Goal: Task Accomplishment & Management: Use online tool/utility

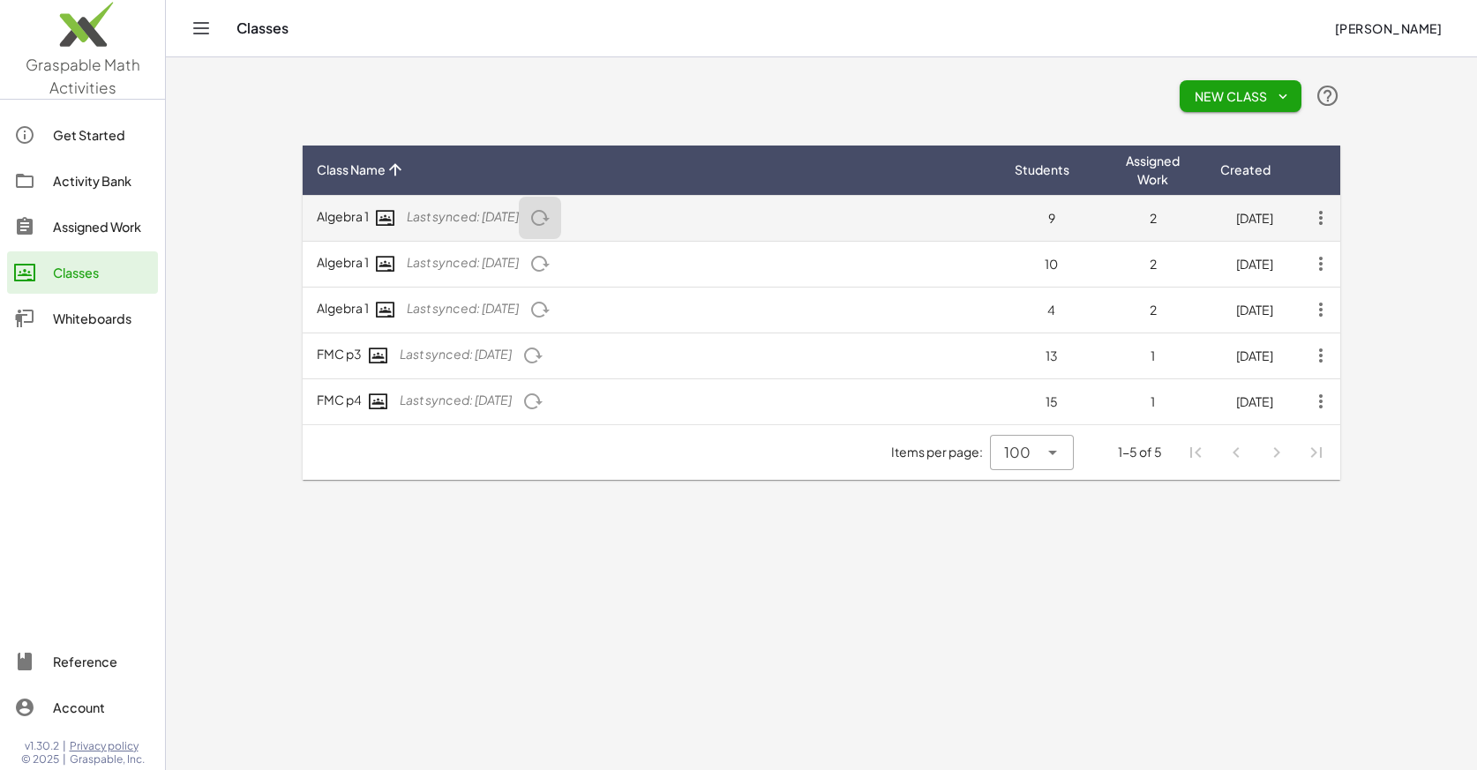
click at [551, 214] on icon "button" at bounding box center [539, 217] width 21 height 21
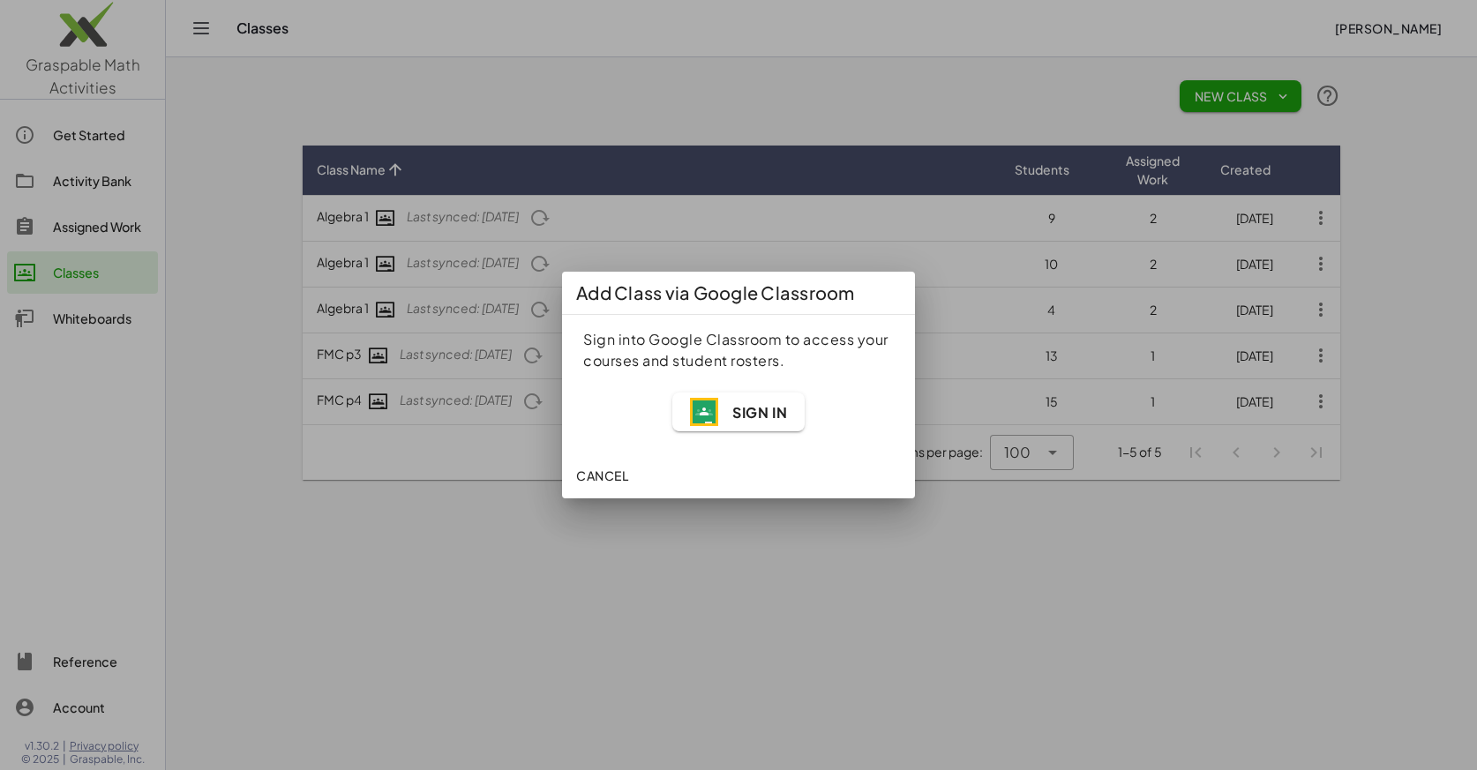
click at [745, 418] on span "Sign In" at bounding box center [759, 412] width 55 height 19
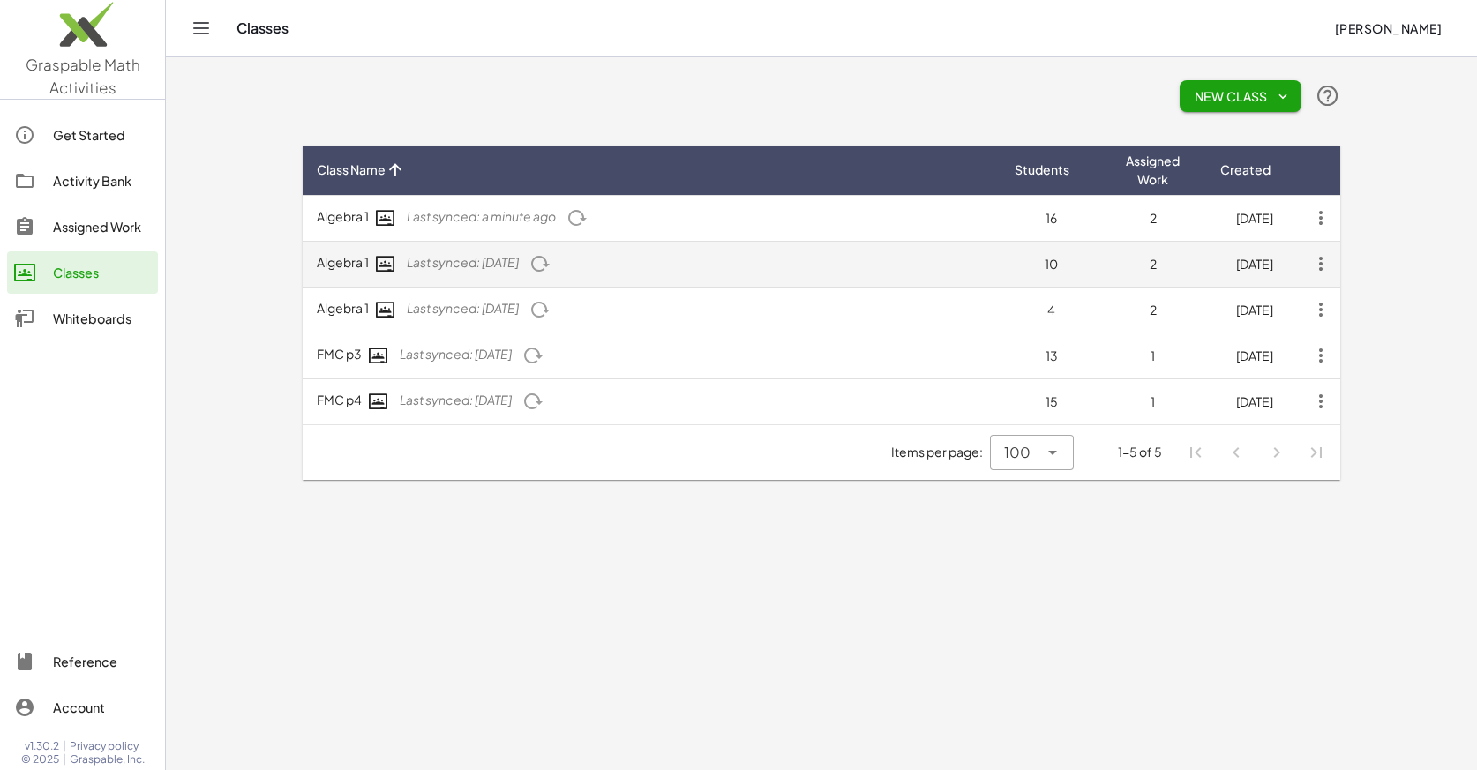
click at [551, 270] on icon "button" at bounding box center [539, 263] width 21 height 21
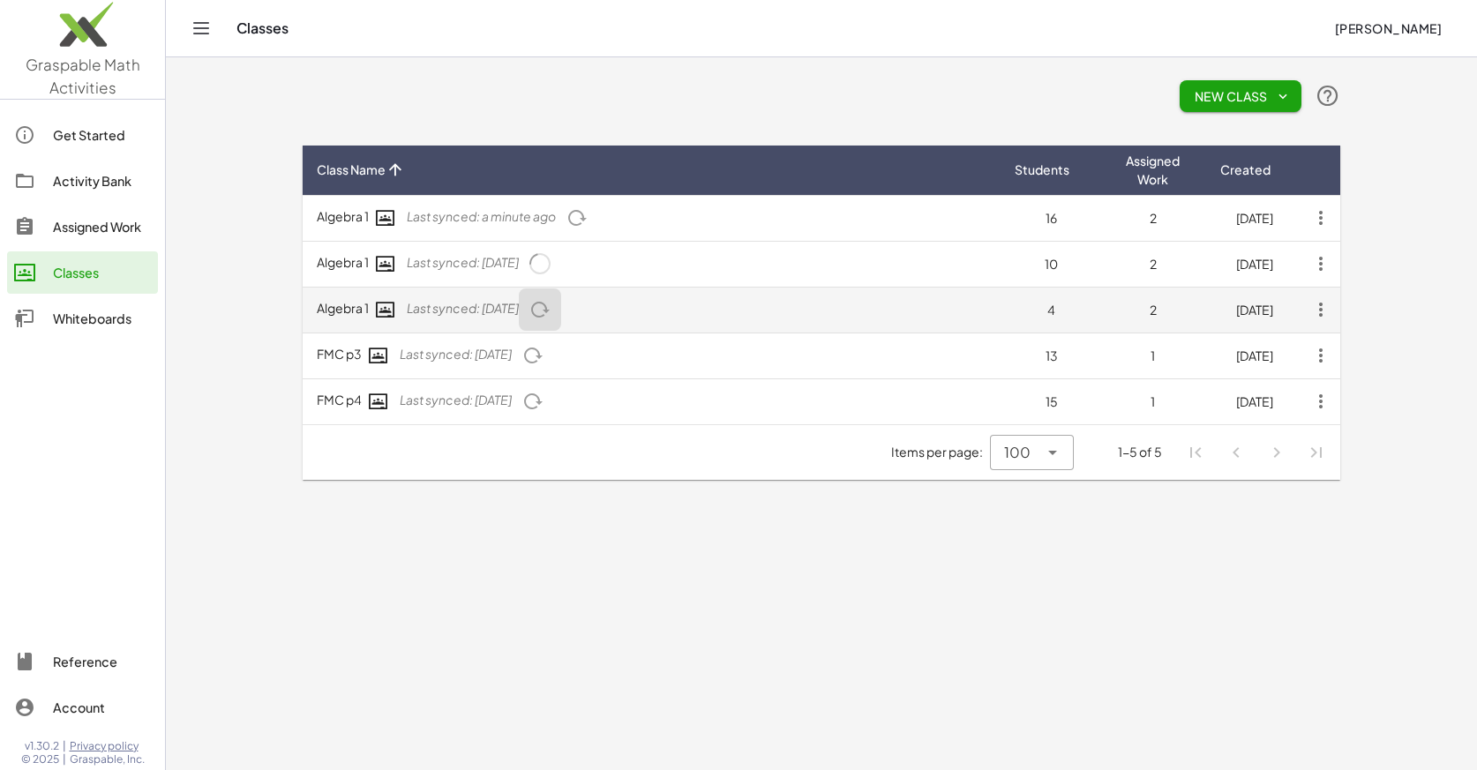
click at [551, 307] on icon "button" at bounding box center [539, 309] width 21 height 21
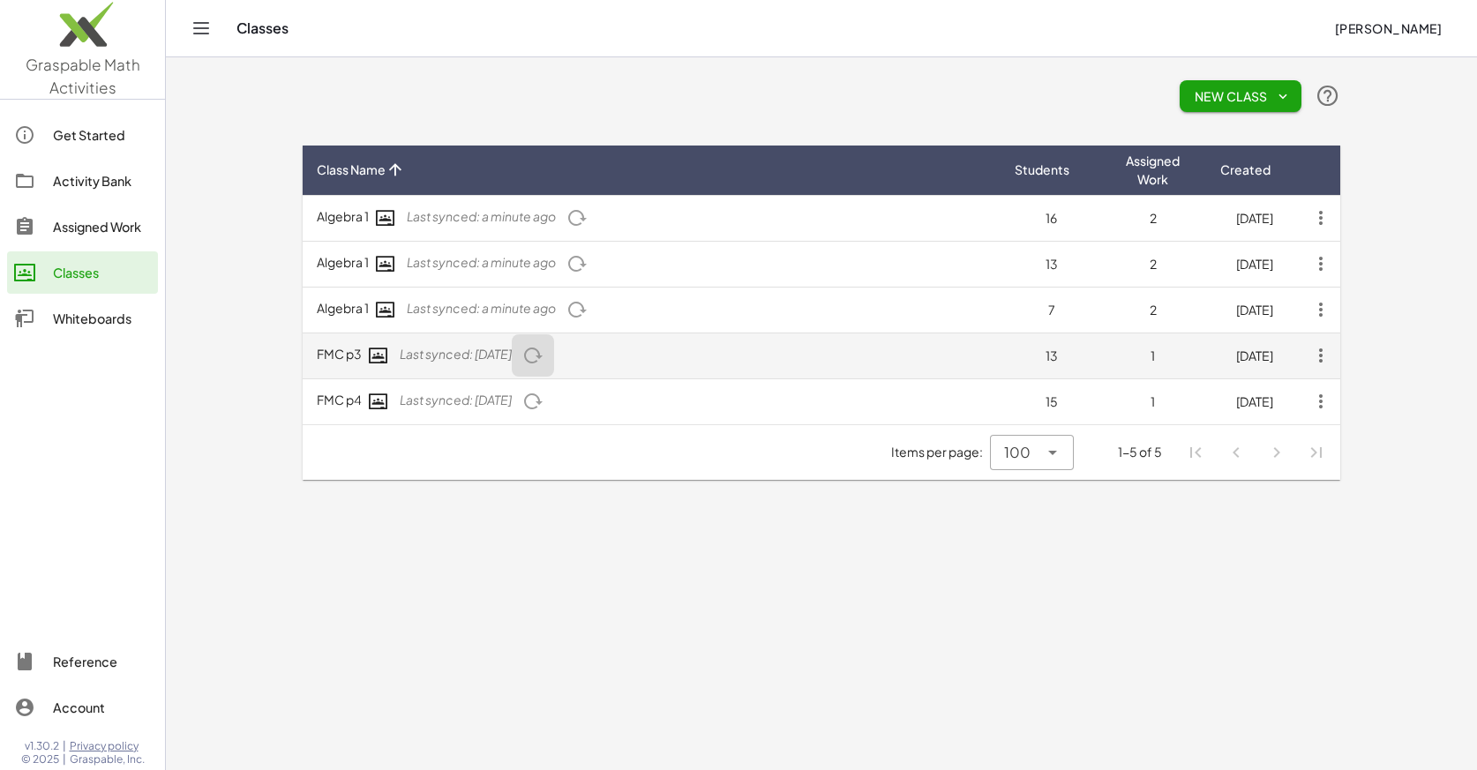
click at [544, 361] on icon "button" at bounding box center [532, 355] width 21 height 21
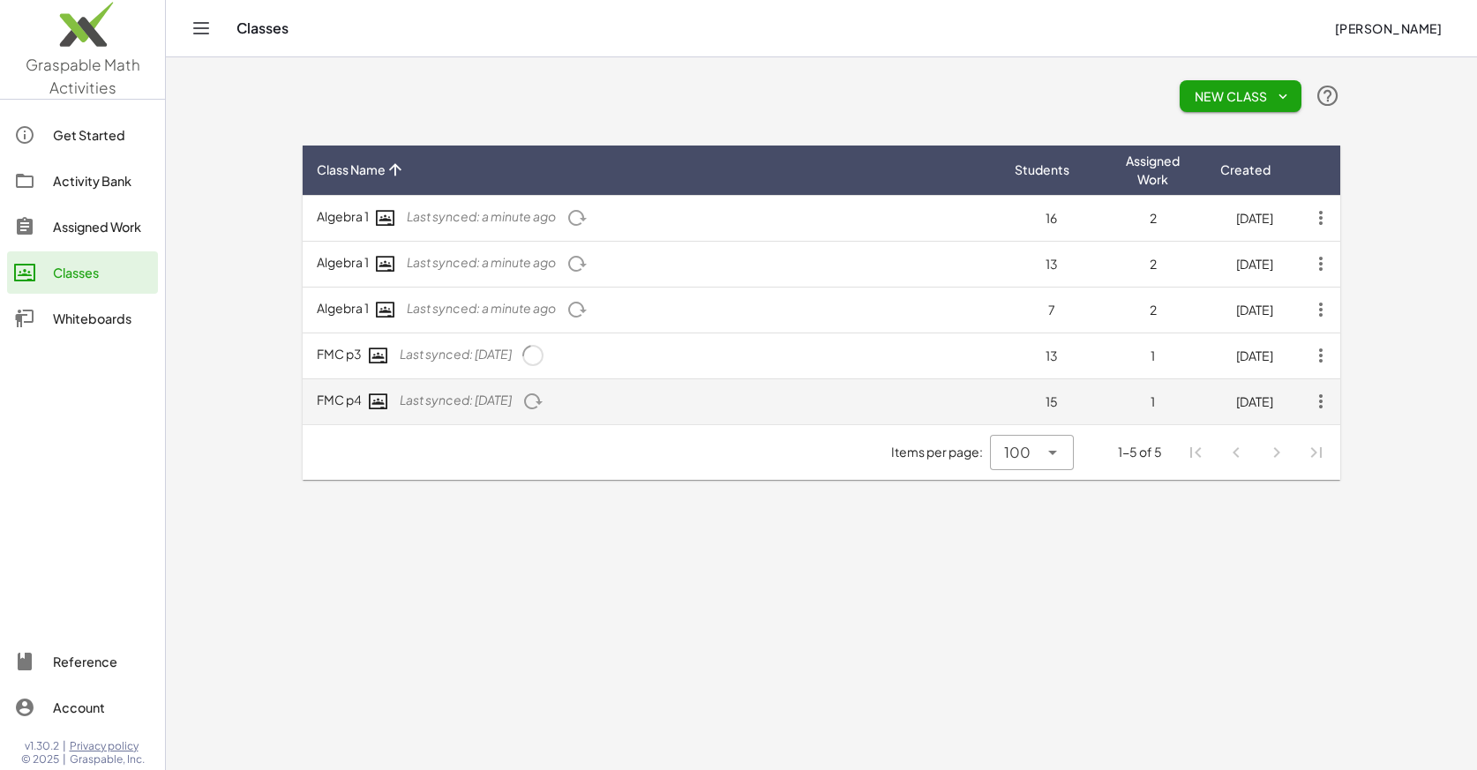
click at [554, 377] on button "button" at bounding box center [533, 355] width 42 height 42
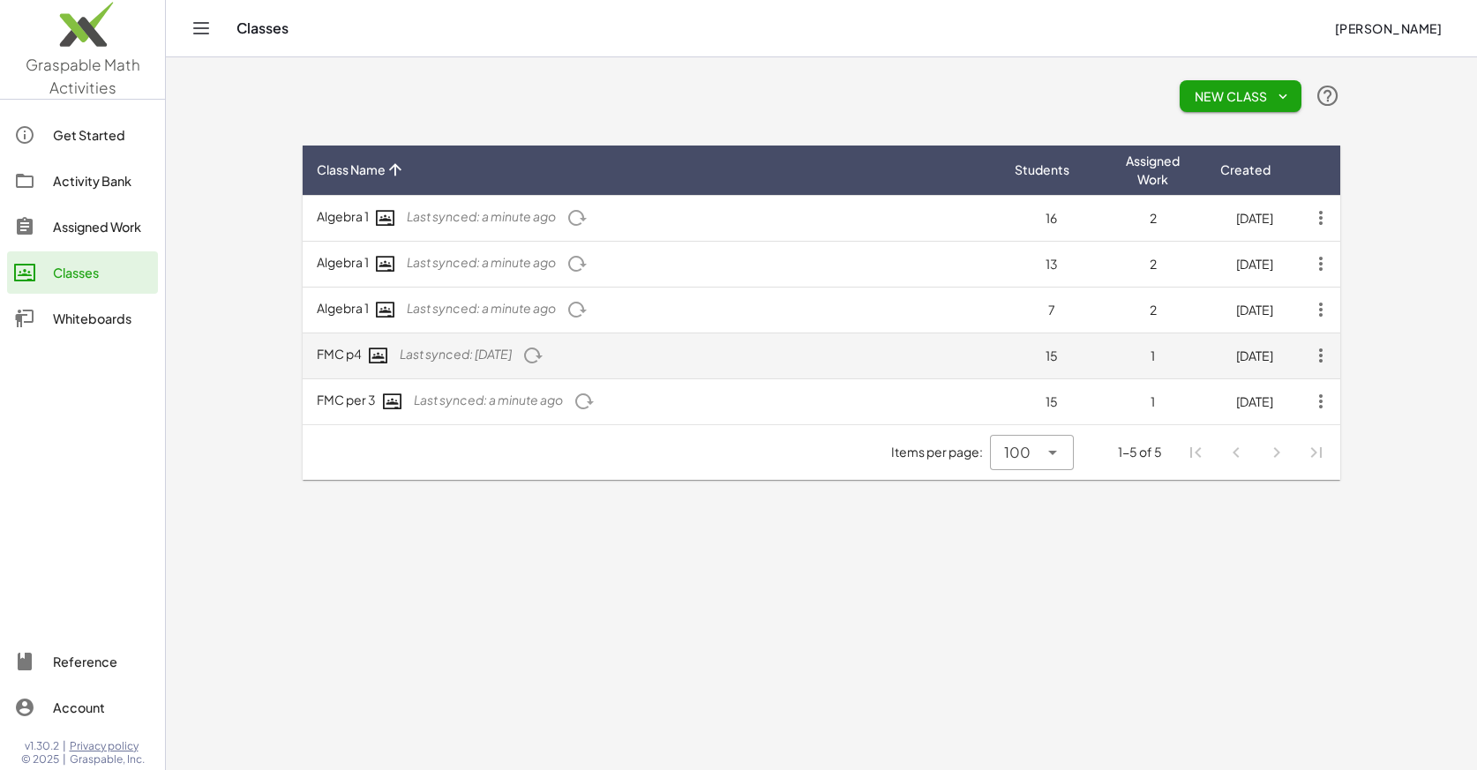
click at [544, 354] on icon "button" at bounding box center [532, 355] width 21 height 21
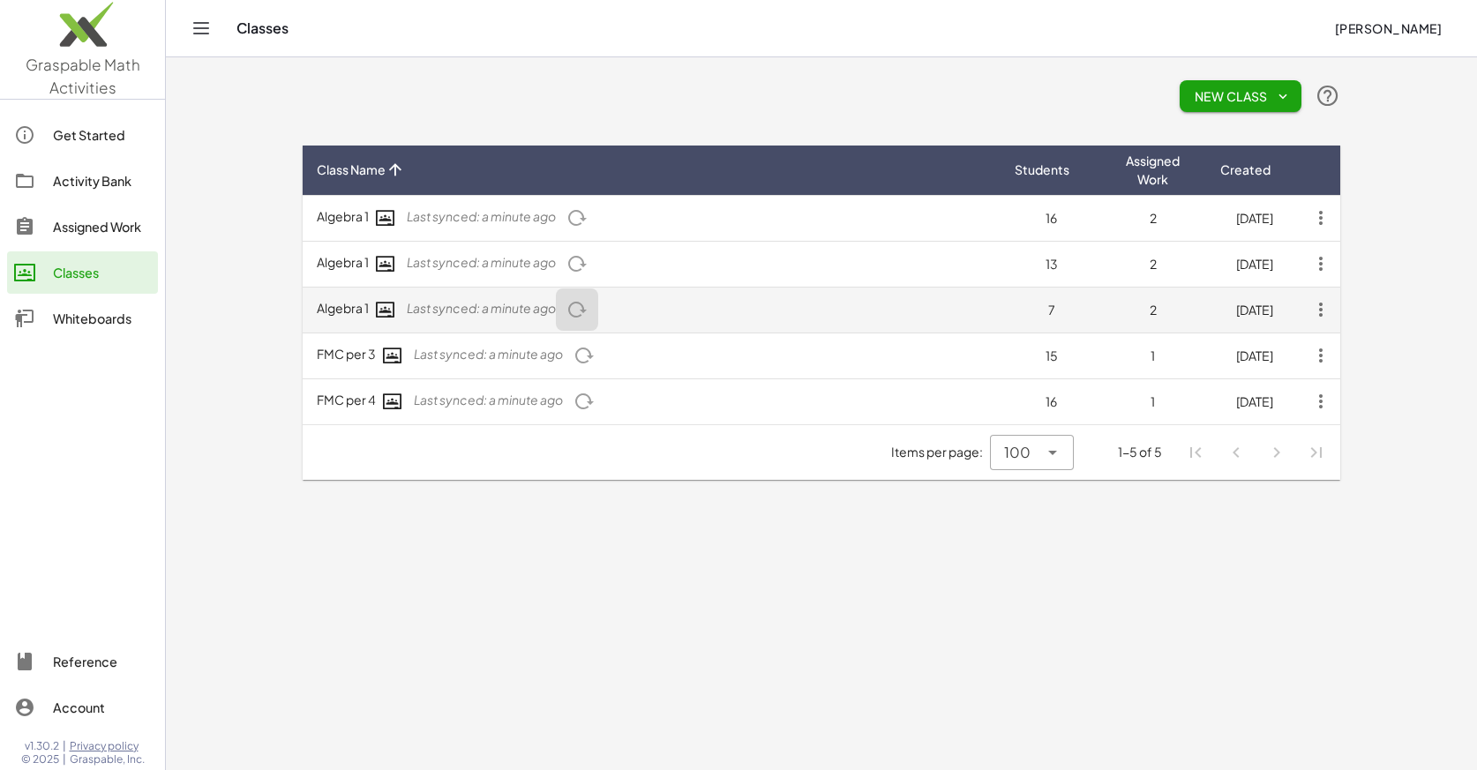
click at [581, 312] on icon "button" at bounding box center [577, 309] width 21 height 21
click at [1324, 306] on icon "button" at bounding box center [1321, 310] width 32 height 32
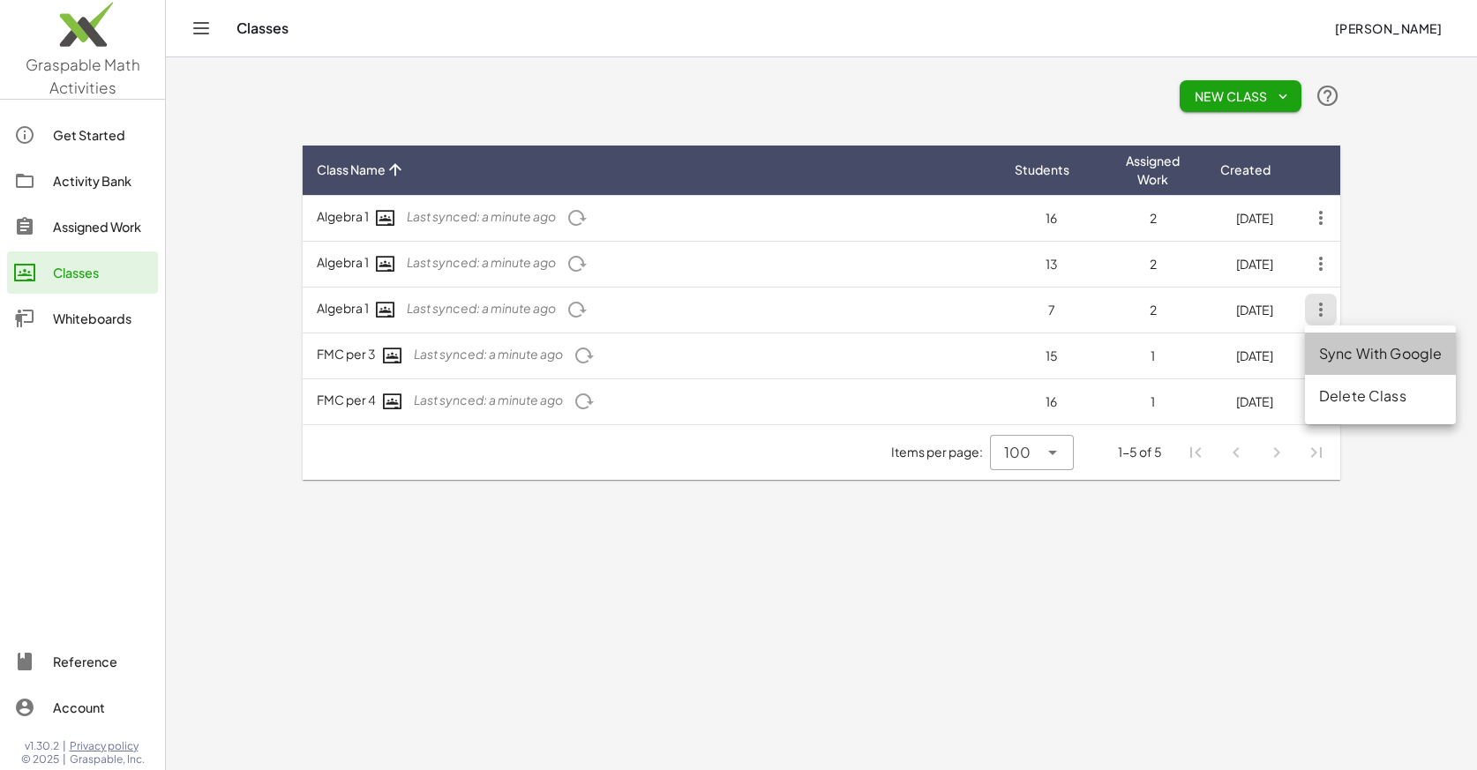
click at [1337, 357] on div "Sync With Google" at bounding box center [1380, 353] width 123 height 21
